Goal: Task Accomplishment & Management: Complete application form

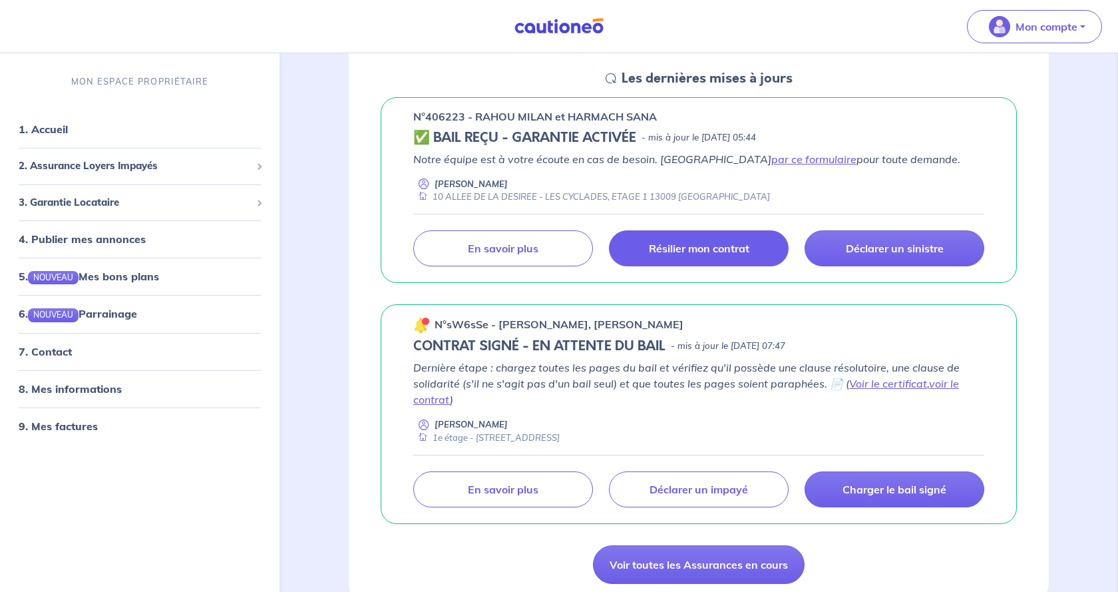
scroll to position [204, 0]
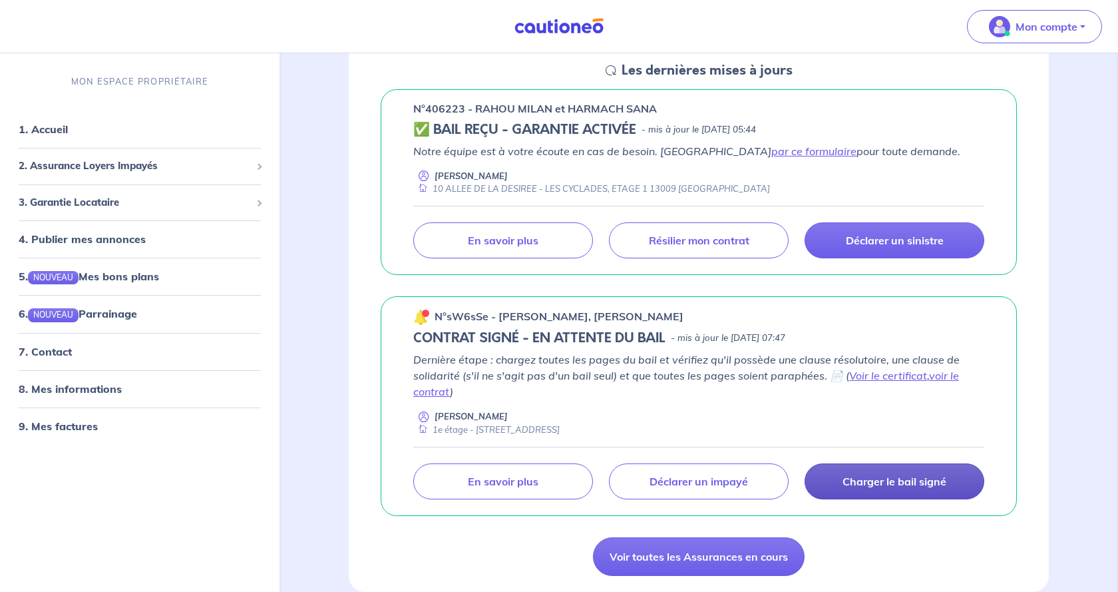
click at [892, 486] on p "Charger le bail signé" at bounding box center [894, 480] width 104 height 13
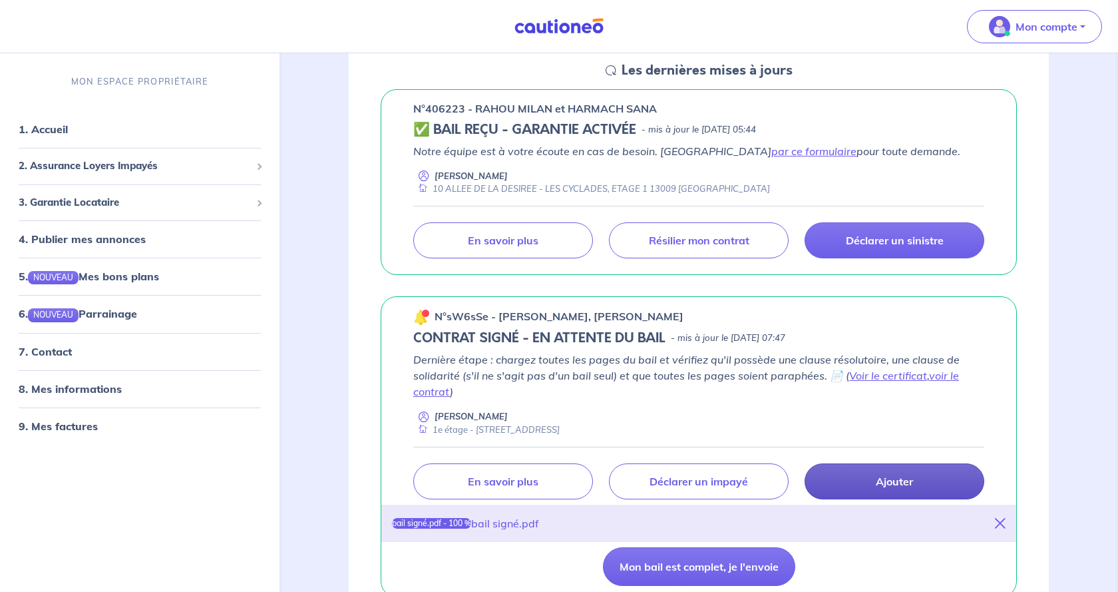
click at [909, 482] on p "Ajouter" at bounding box center [894, 480] width 37 height 13
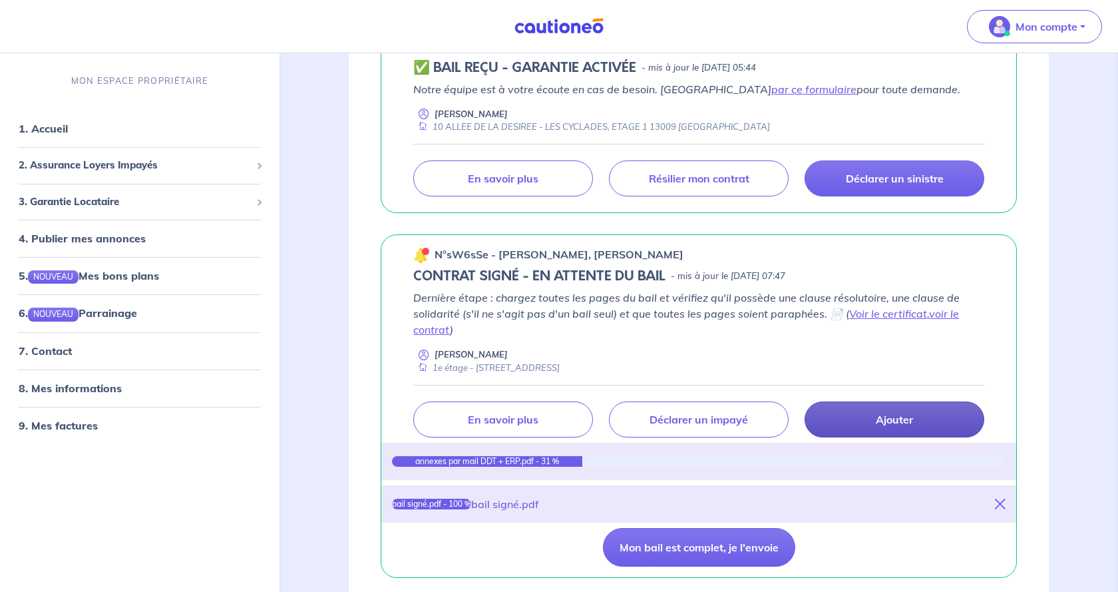
scroll to position [339, 0]
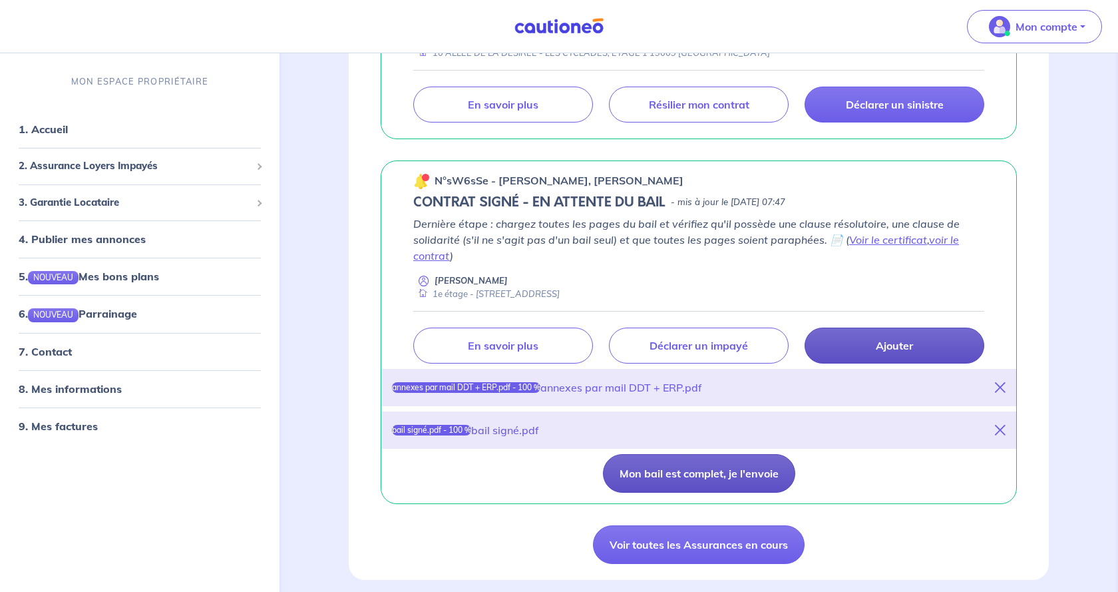
click at [717, 471] on button "Mon bail est complet, je l'envoie" at bounding box center [699, 473] width 192 height 39
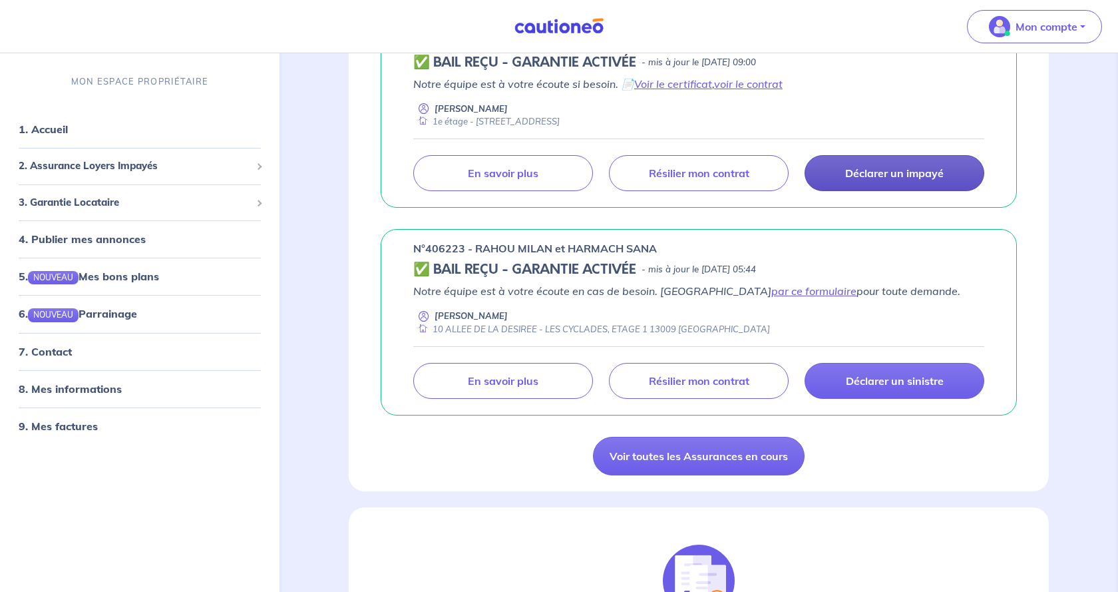
scroll to position [271, 0]
click at [683, 382] on p "Résilier mon contrat" at bounding box center [699, 379] width 100 height 13
click at [411, 246] on div "n°406223 - RAHOU MILAN et HARMACH SANA ✅ BAIL REÇU - GARANTIE ACTIVÉE - mis à j…" at bounding box center [699, 321] width 636 height 186
drag, startPoint x: 429, startPoint y: 248, endPoint x: 446, endPoint y: 248, distance: 17.3
click at [445, 246] on p "n°406223 - RAHOU MILAN et HARMACH SANA" at bounding box center [535, 248] width 244 height 16
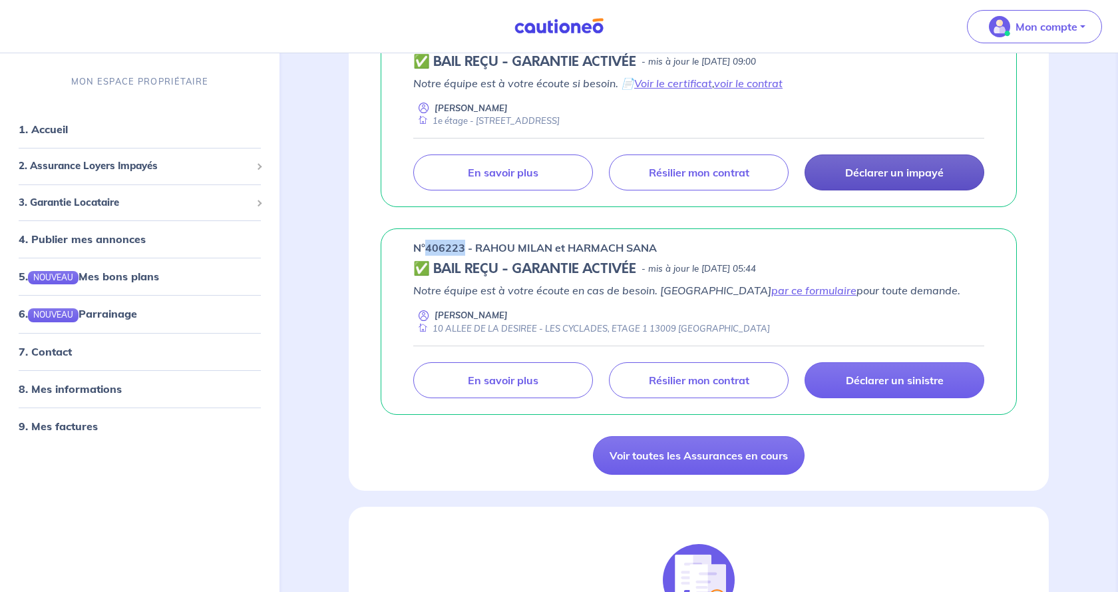
drag, startPoint x: 463, startPoint y: 247, endPoint x: 427, endPoint y: 241, distance: 36.4
click at [427, 241] on p "n°406223 - RAHOU MILAN et HARMACH SANA" at bounding box center [535, 248] width 244 height 16
copy p "406223"
click at [579, 294] on p "Notre équipe est à votre écoute en cas de besoin. Passez par ce formulaire pour…" at bounding box center [698, 290] width 571 height 16
drag, startPoint x: 475, startPoint y: 244, endPoint x: 658, endPoint y: 246, distance: 183.0
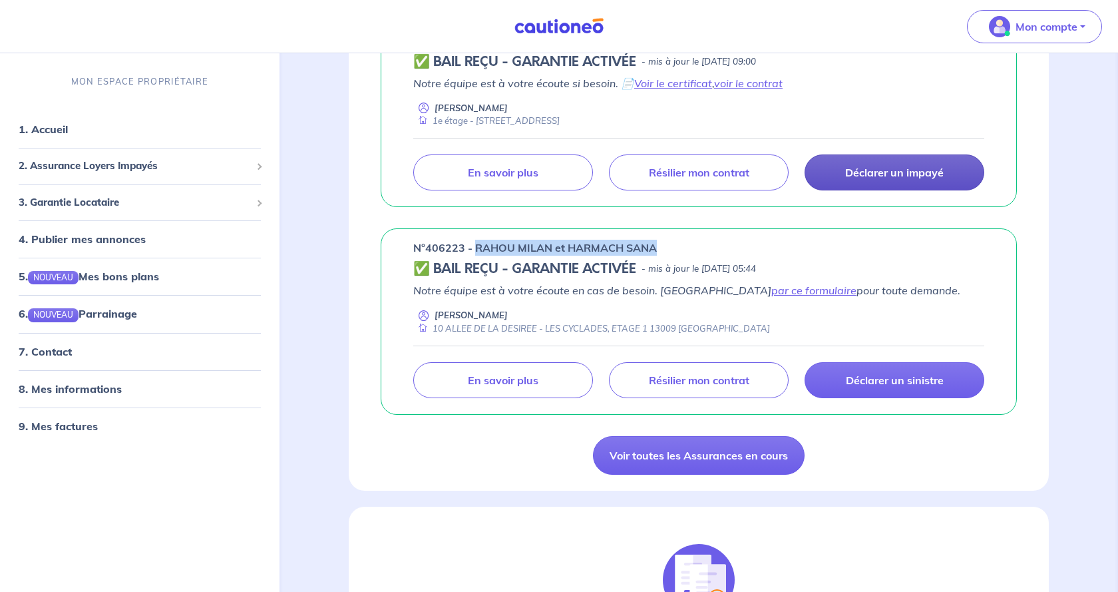
click at [658, 246] on div "n°406223 - RAHOU MILAN et HARMACH SANA" at bounding box center [698, 248] width 571 height 16
copy p "RAHOU MILAN et HARMACH SANA"
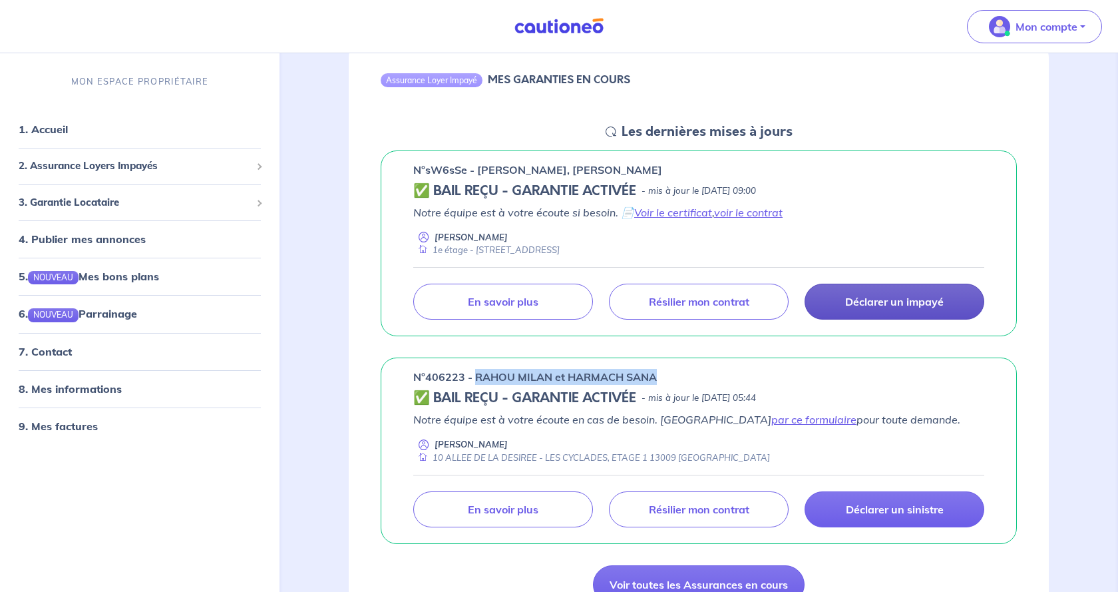
scroll to position [68, 0]
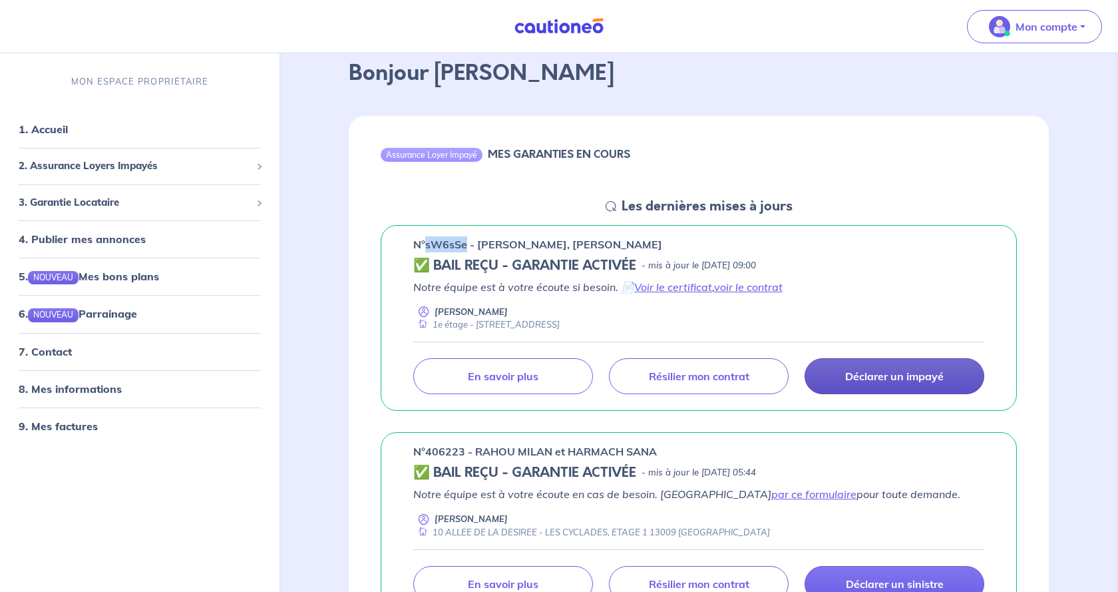
drag, startPoint x: 425, startPoint y: 248, endPoint x: 465, endPoint y: 244, distance: 40.1
click at [465, 244] on p "n°sW6sSe - [PERSON_NAME], [PERSON_NAME]" at bounding box center [537, 244] width 249 height 16
copy p "sW6sSe"
